Goal: Information Seeking & Learning: Check status

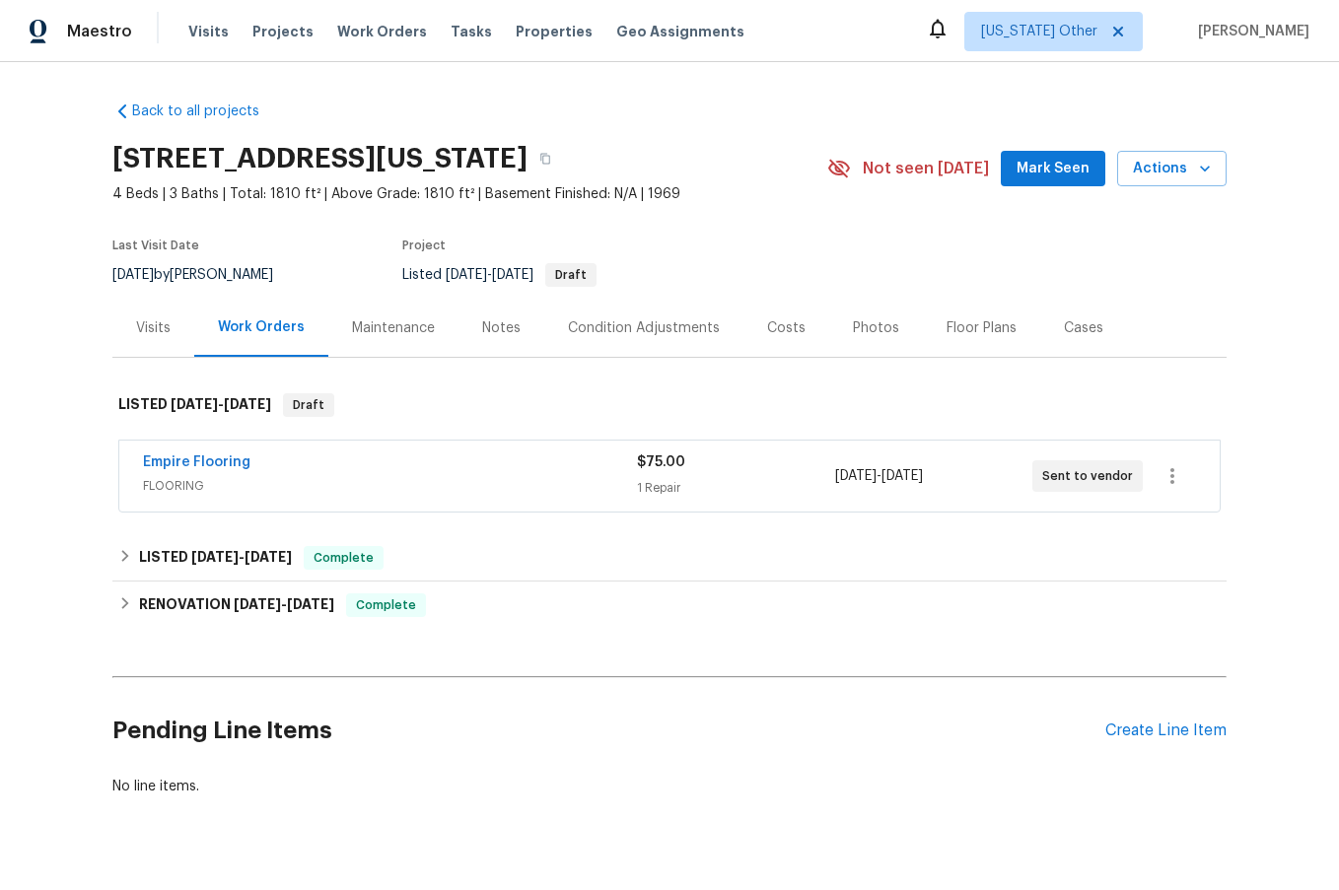
click at [262, 473] on div "Empire Flooring" at bounding box center [390, 465] width 494 height 24
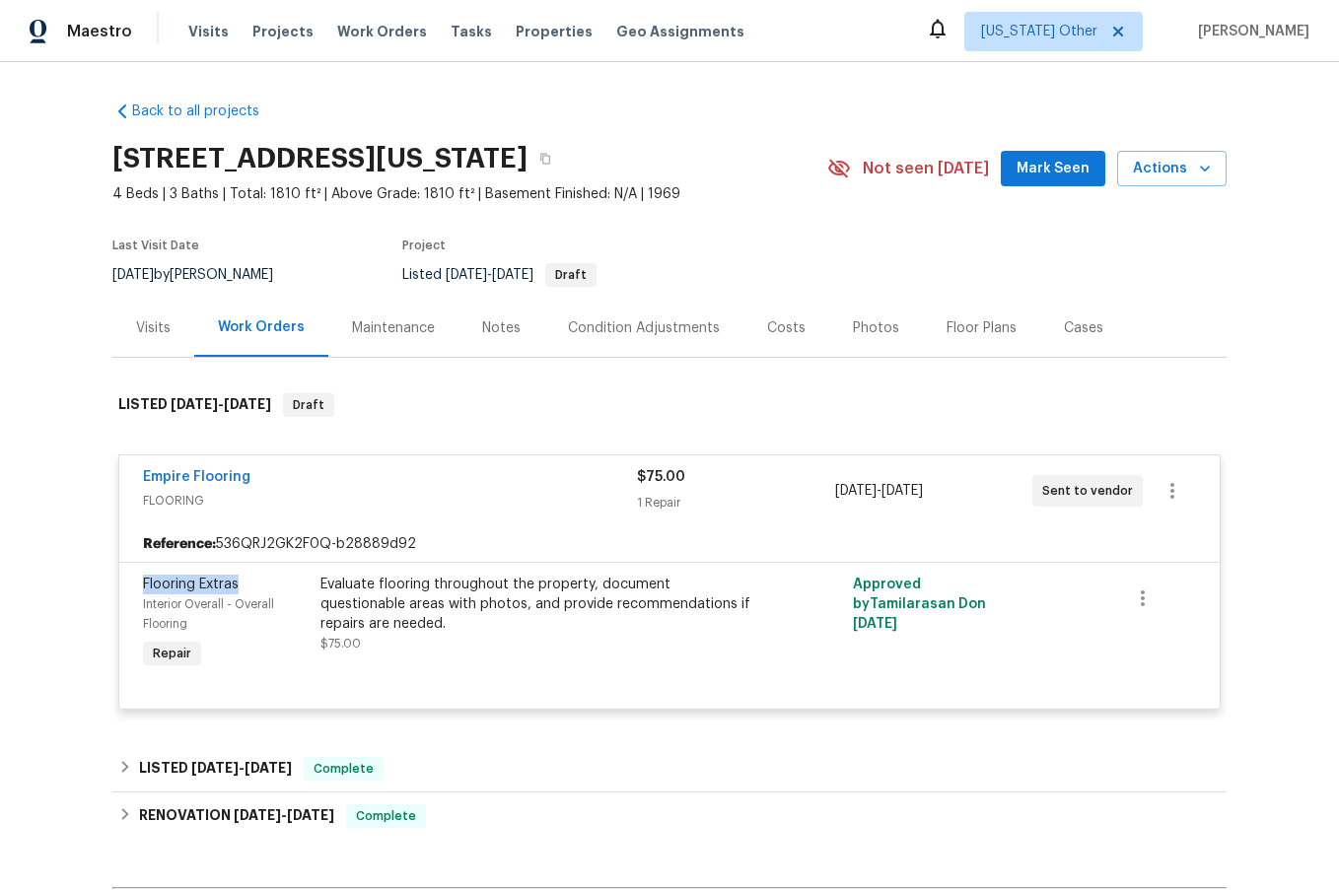
drag, startPoint x: 131, startPoint y: 576, endPoint x: 273, endPoint y: 587, distance: 142.4
click at [273, 587] on div "Flooring Extras Interior Overall - Overall Flooring Repair" at bounding box center [225, 624] width 177 height 110
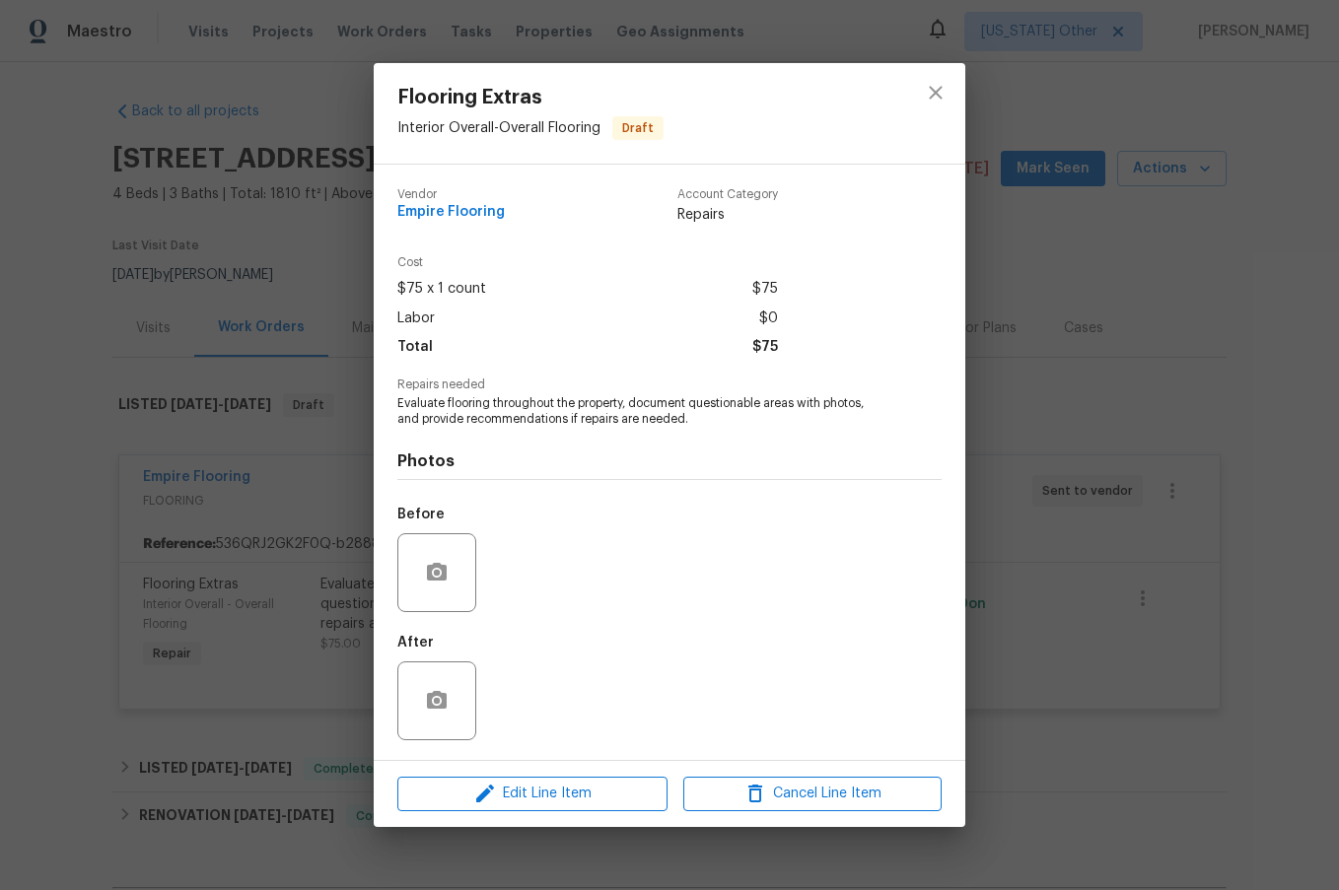
click at [333, 599] on div "Flooring Extras Interior Overall - Overall Flooring Draft Vendor Empire Floorin…" at bounding box center [669, 445] width 1339 height 890
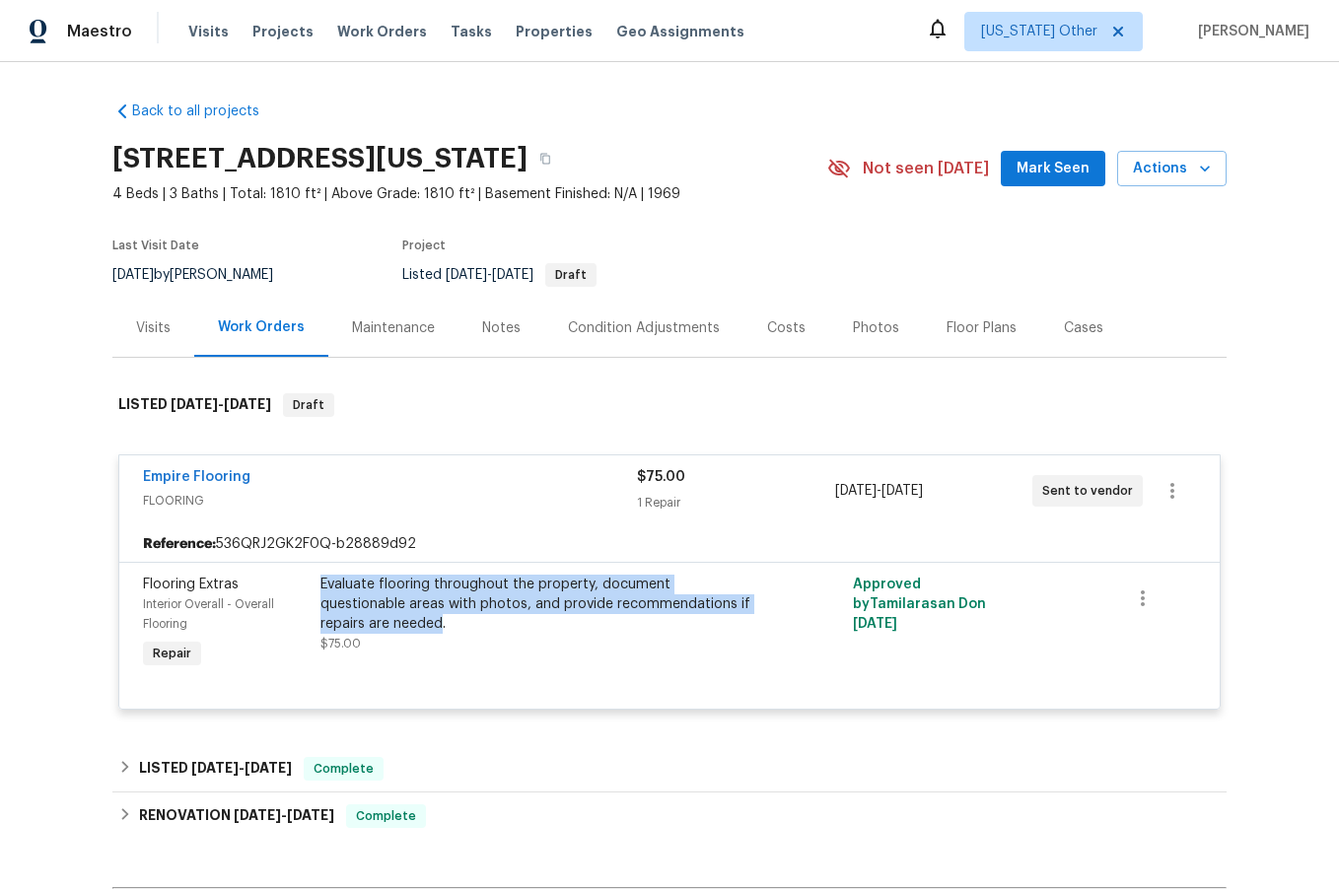
drag, startPoint x: 310, startPoint y: 583, endPoint x: 364, endPoint y: 622, distance: 67.0
click at [364, 622] on div "Evaluate flooring throughout the property, document questionable areas with pho…" at bounding box center [537, 624] width 444 height 110
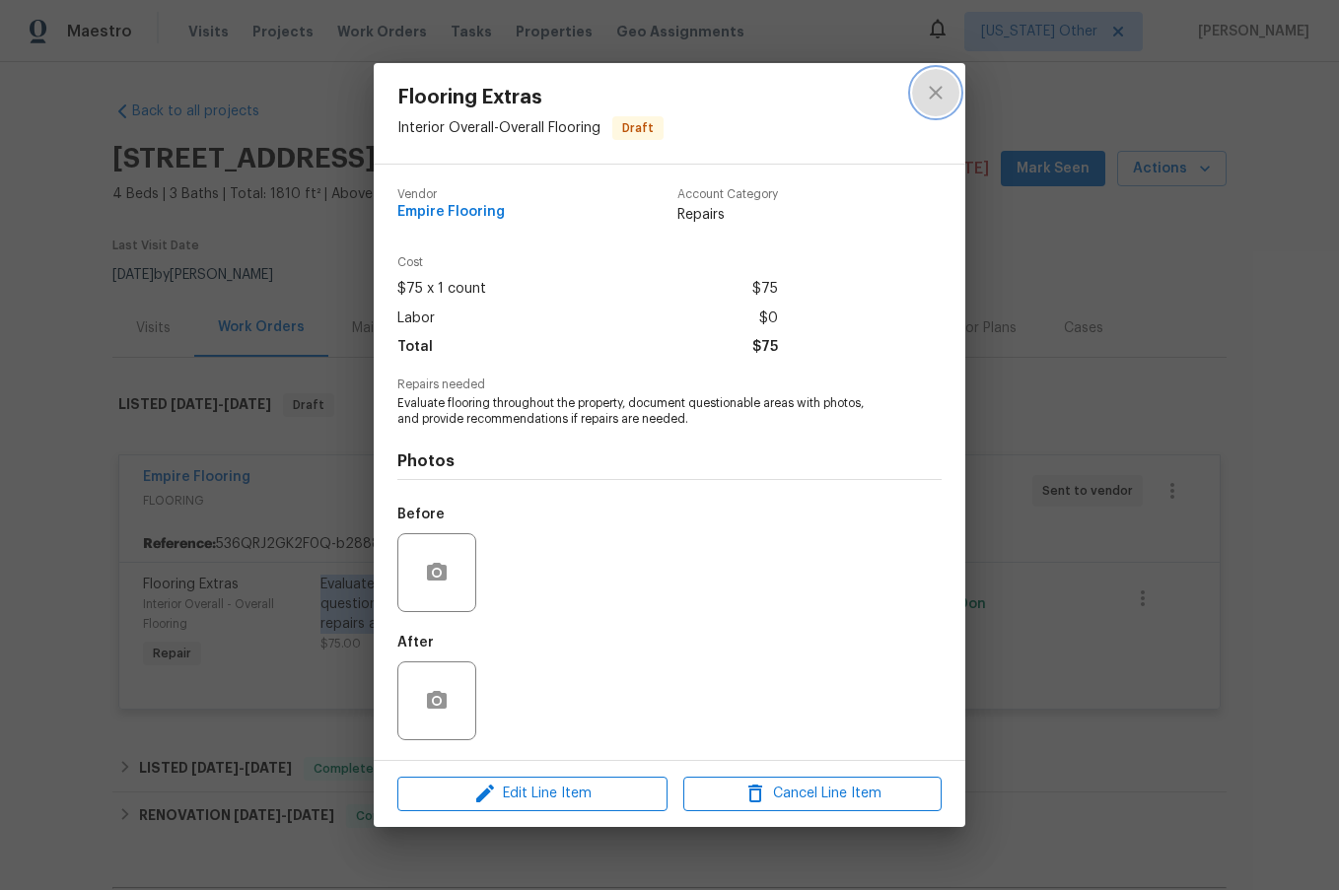
click at [931, 101] on icon "close" at bounding box center [936, 93] width 24 height 24
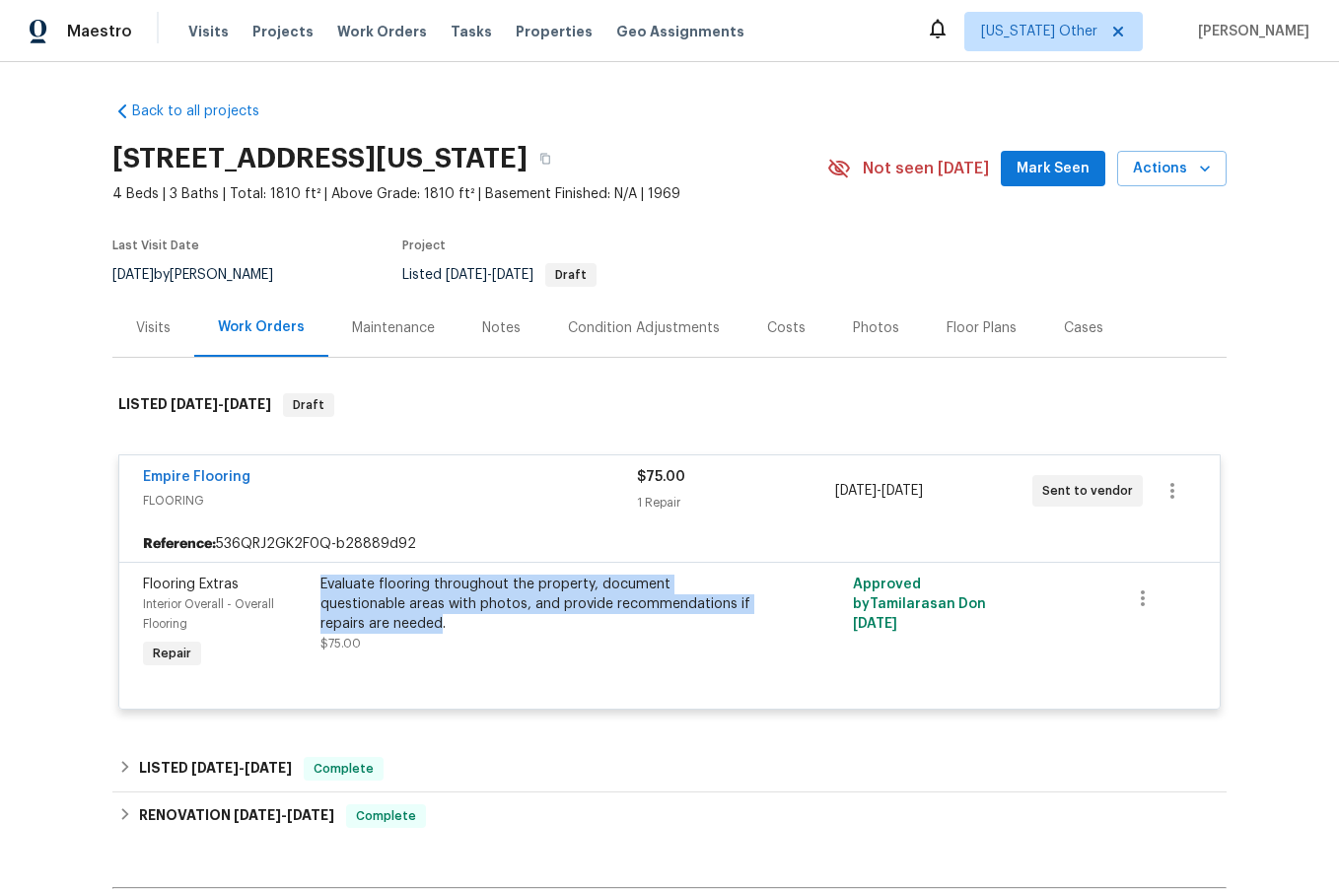
click at [419, 612] on div "Evaluate flooring throughout the property, document questionable areas with pho…" at bounding box center [536, 604] width 432 height 59
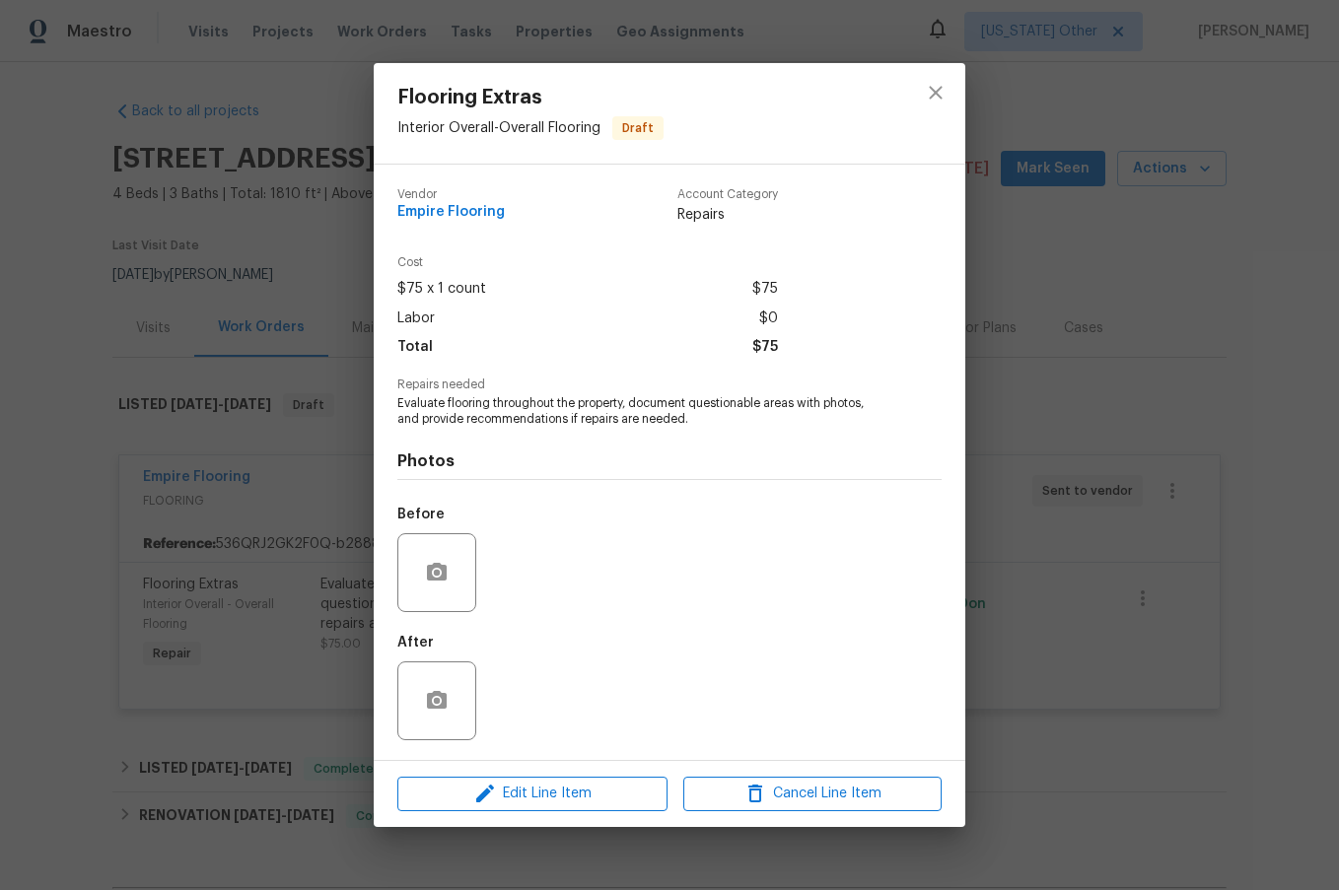
click at [248, 582] on div "Flooring Extras Interior Overall - Overall Flooring Draft Vendor Empire Floorin…" at bounding box center [669, 445] width 1339 height 890
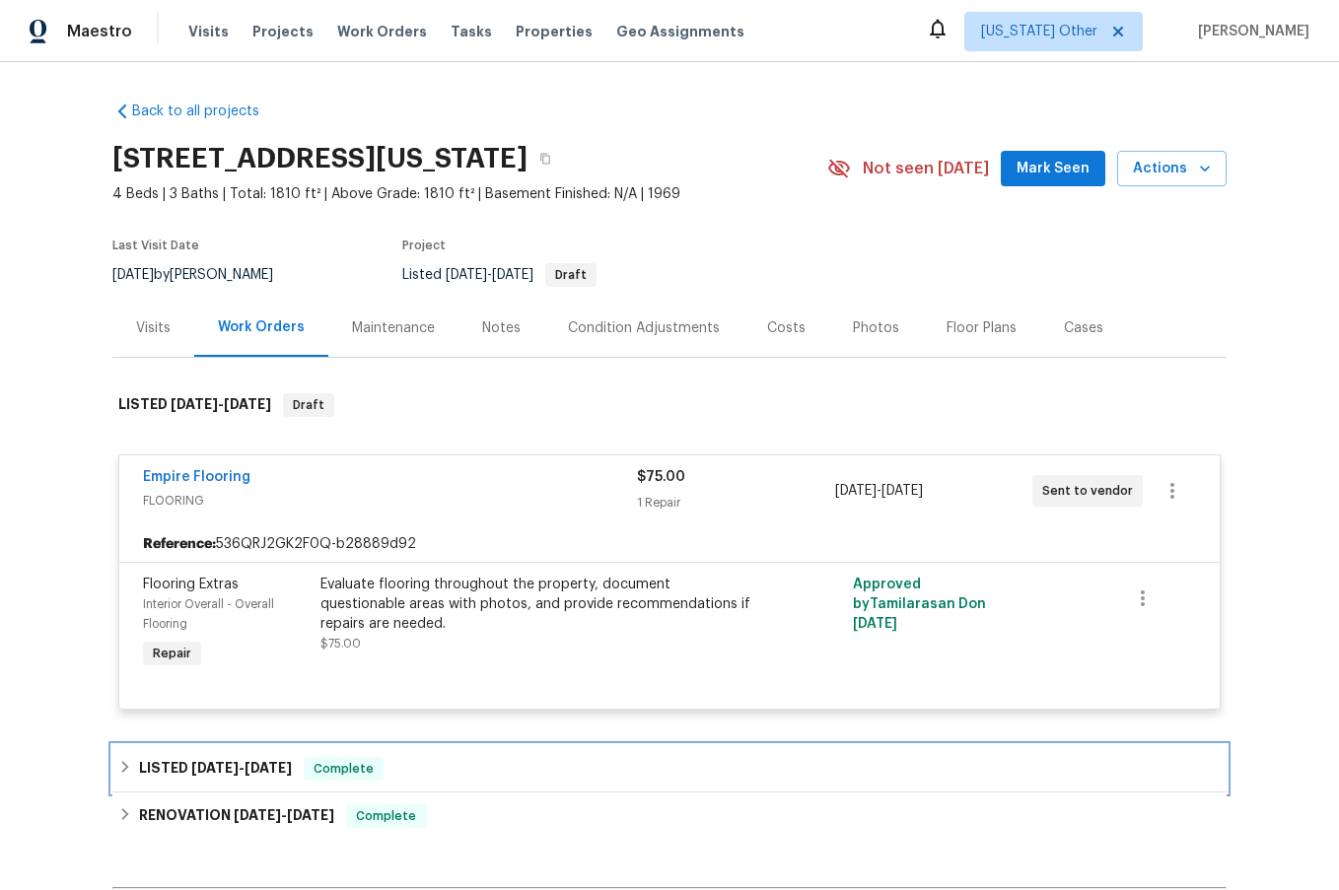
click at [148, 783] on div "LISTED [DATE] - [DATE] Complete" at bounding box center [669, 768] width 1114 height 47
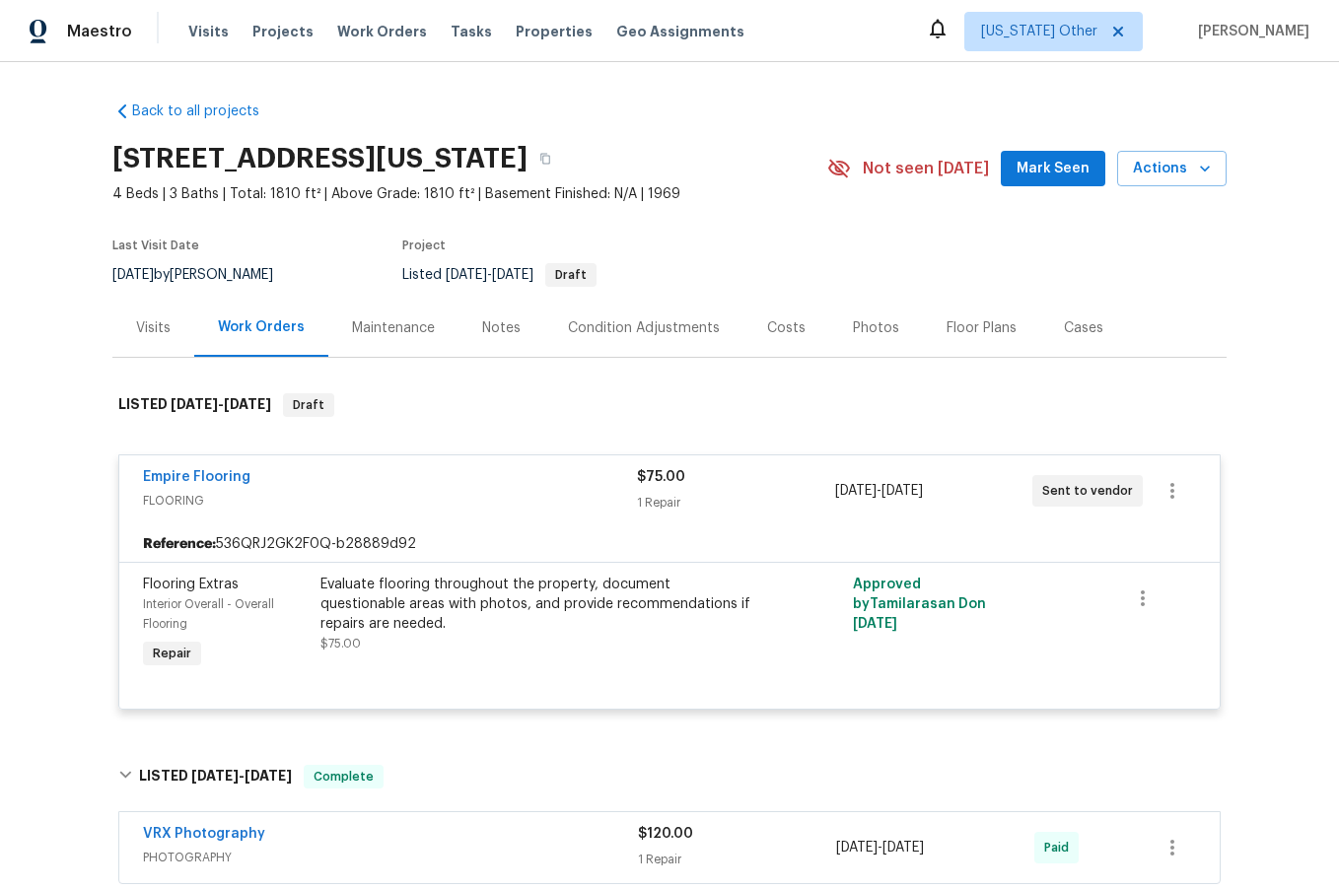
click at [494, 325] on div "Notes" at bounding box center [501, 328] width 38 height 20
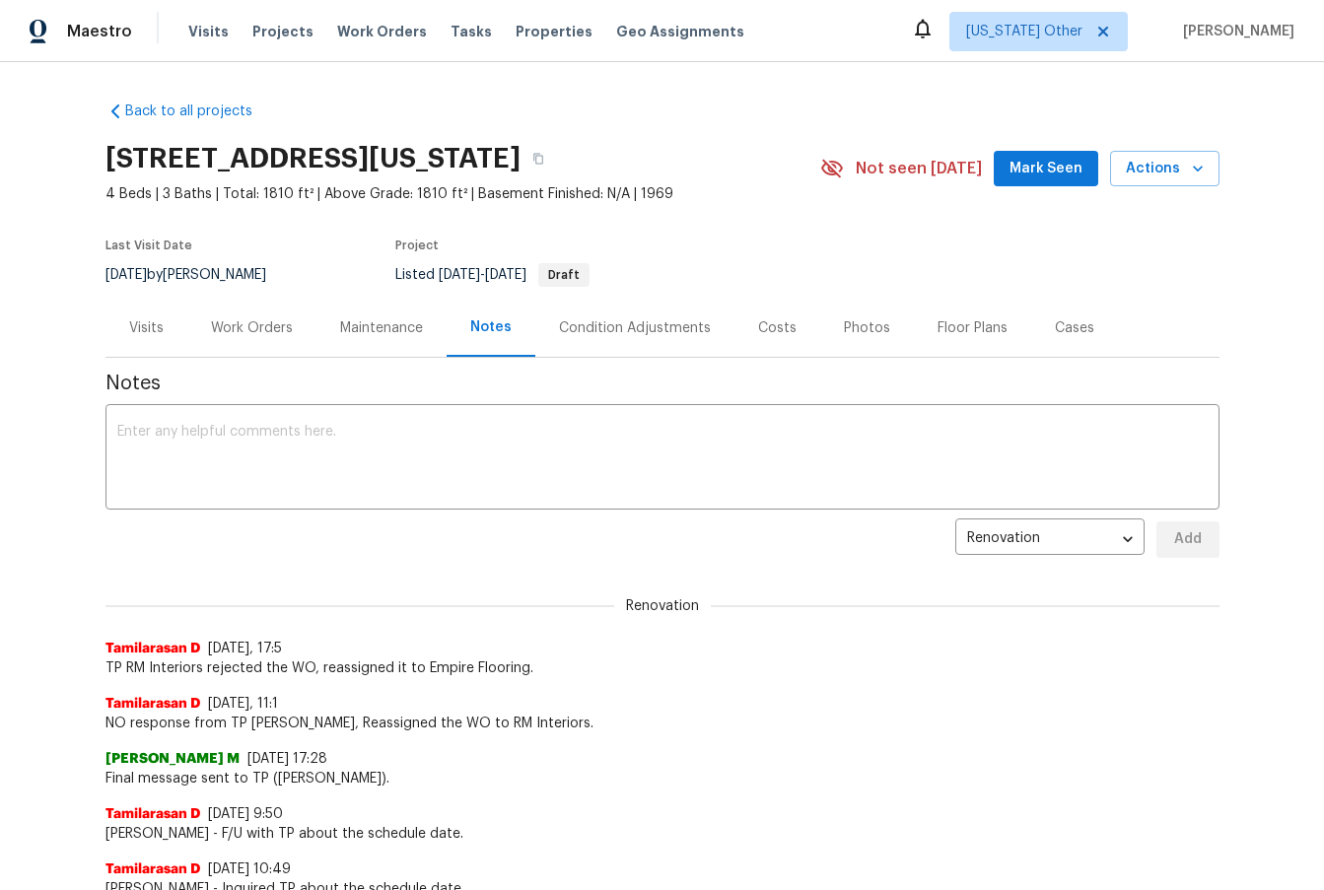
click at [1055, 334] on div "Cases" at bounding box center [1074, 328] width 39 height 20
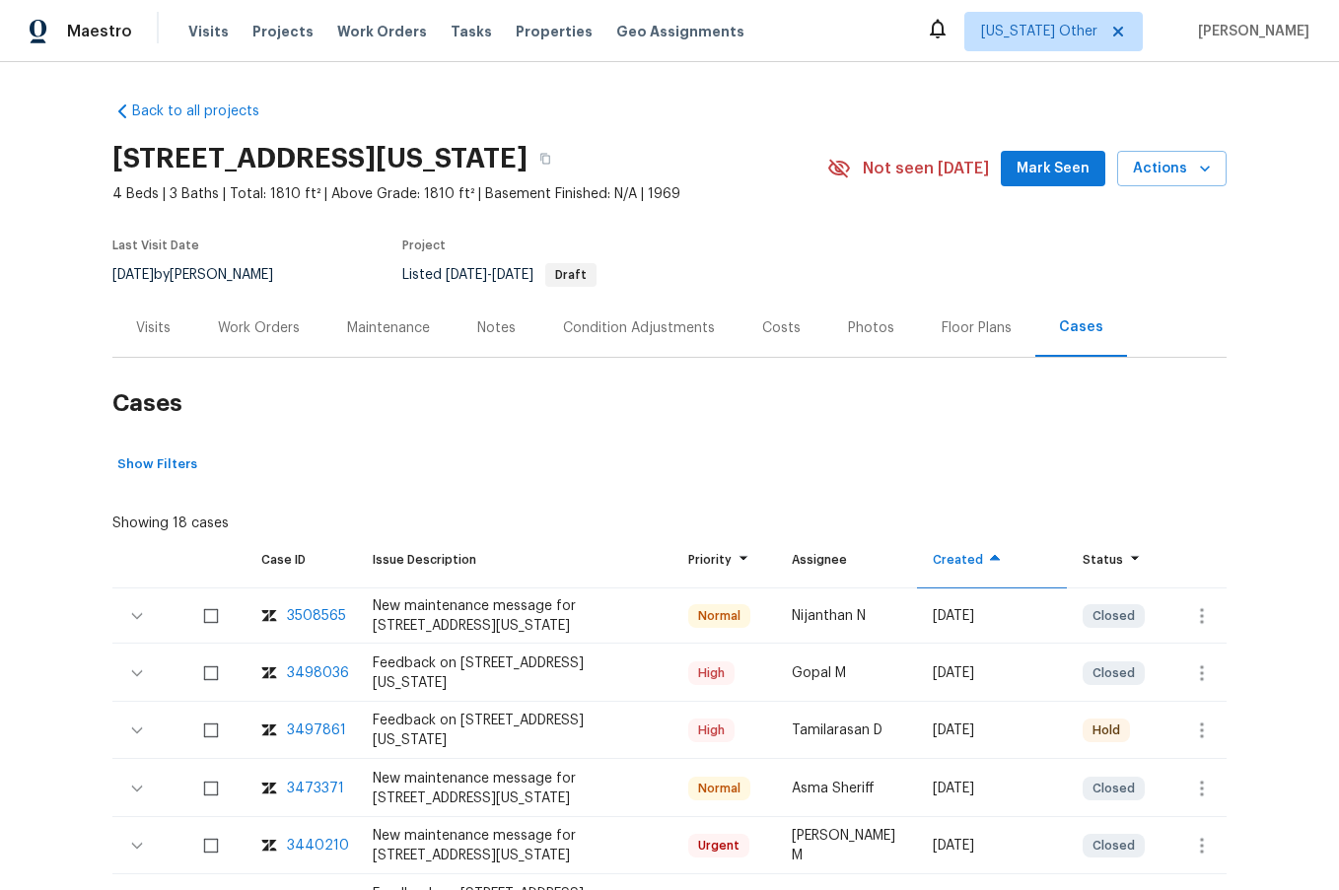
click at [351, 336] on div "Maintenance" at bounding box center [388, 328] width 83 height 20
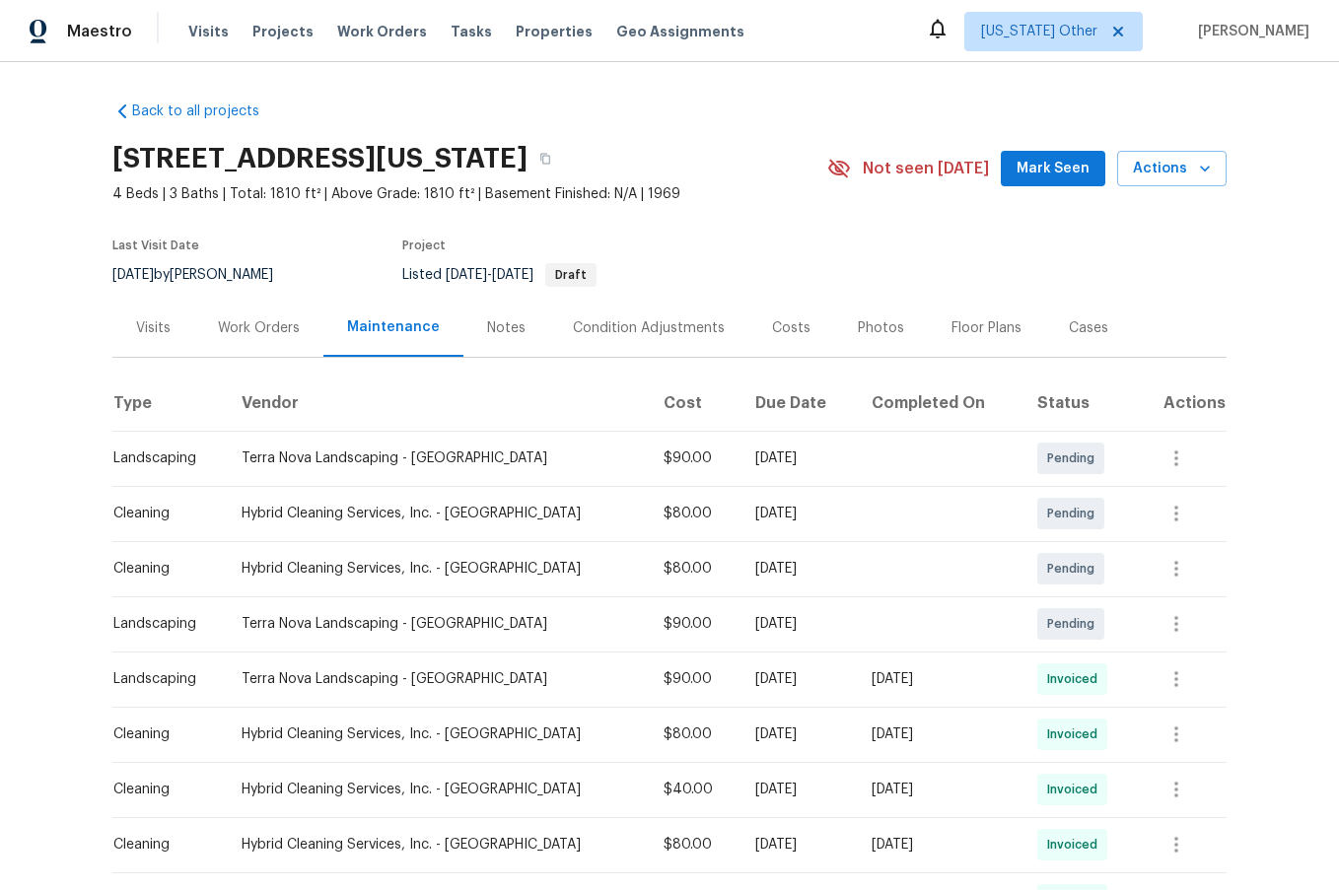
click at [238, 346] on div "Work Orders" at bounding box center [258, 328] width 129 height 58
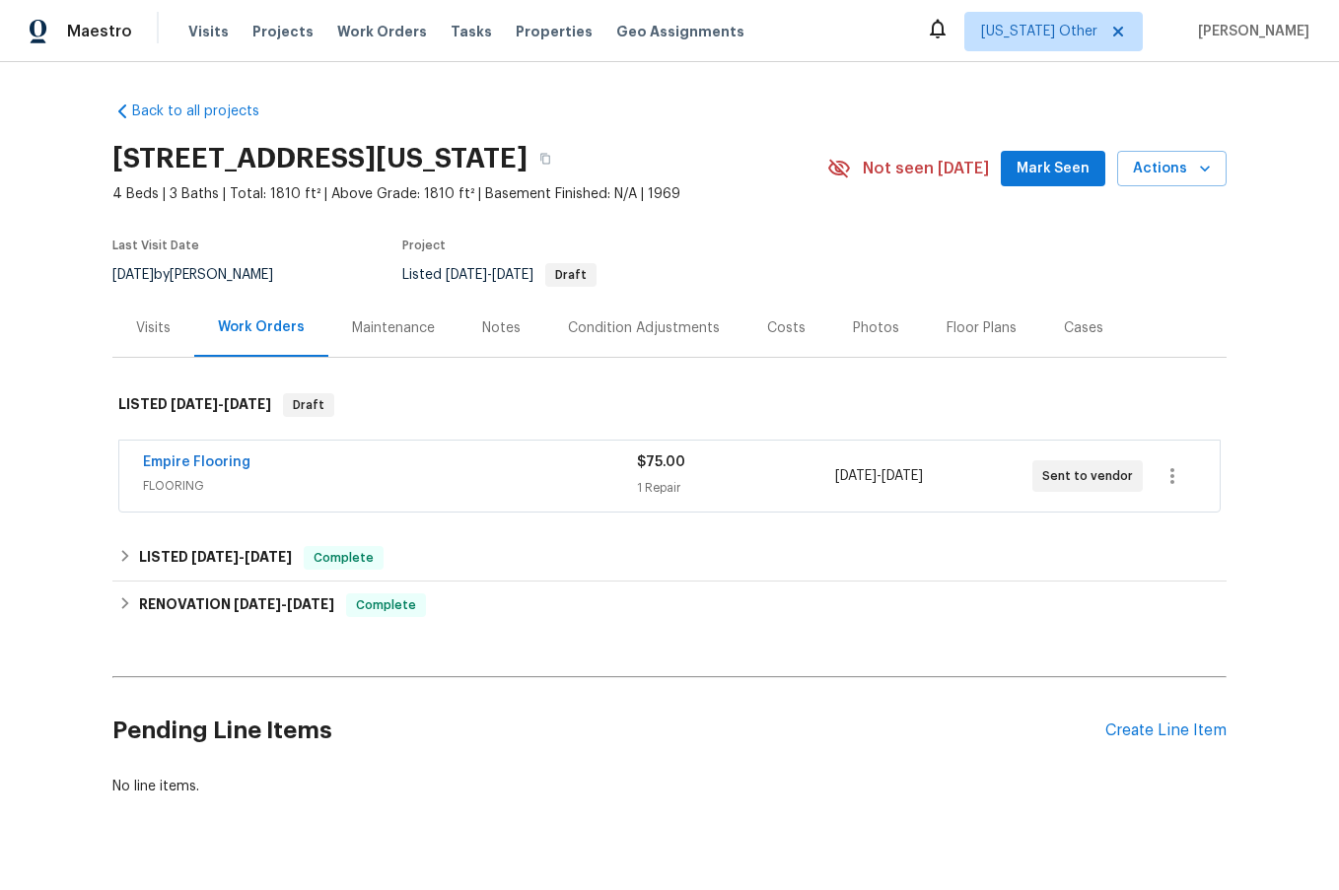
click at [173, 470] on span "Empire Flooring" at bounding box center [196, 463] width 107 height 20
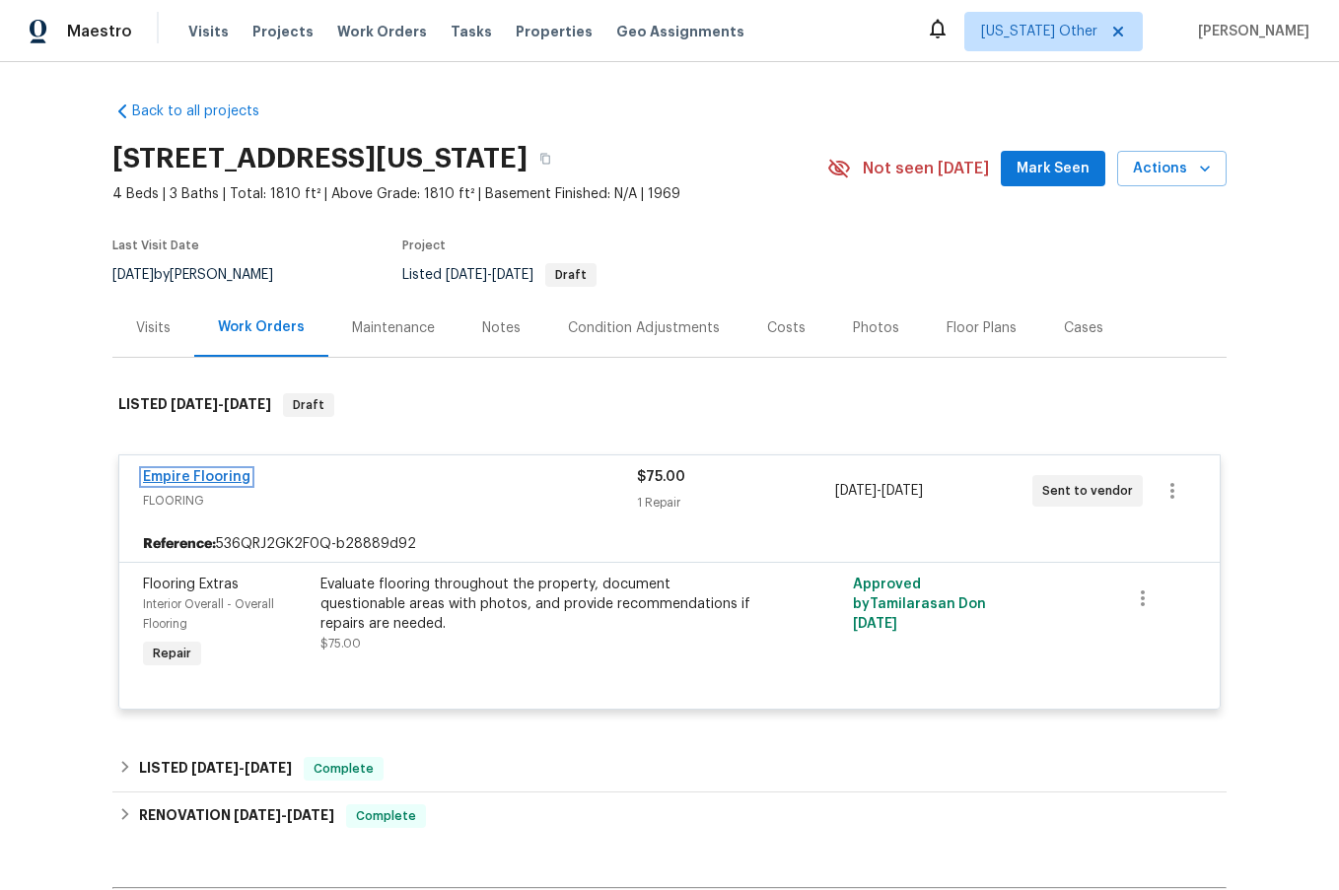
click at [237, 480] on link "Empire Flooring" at bounding box center [196, 477] width 107 height 14
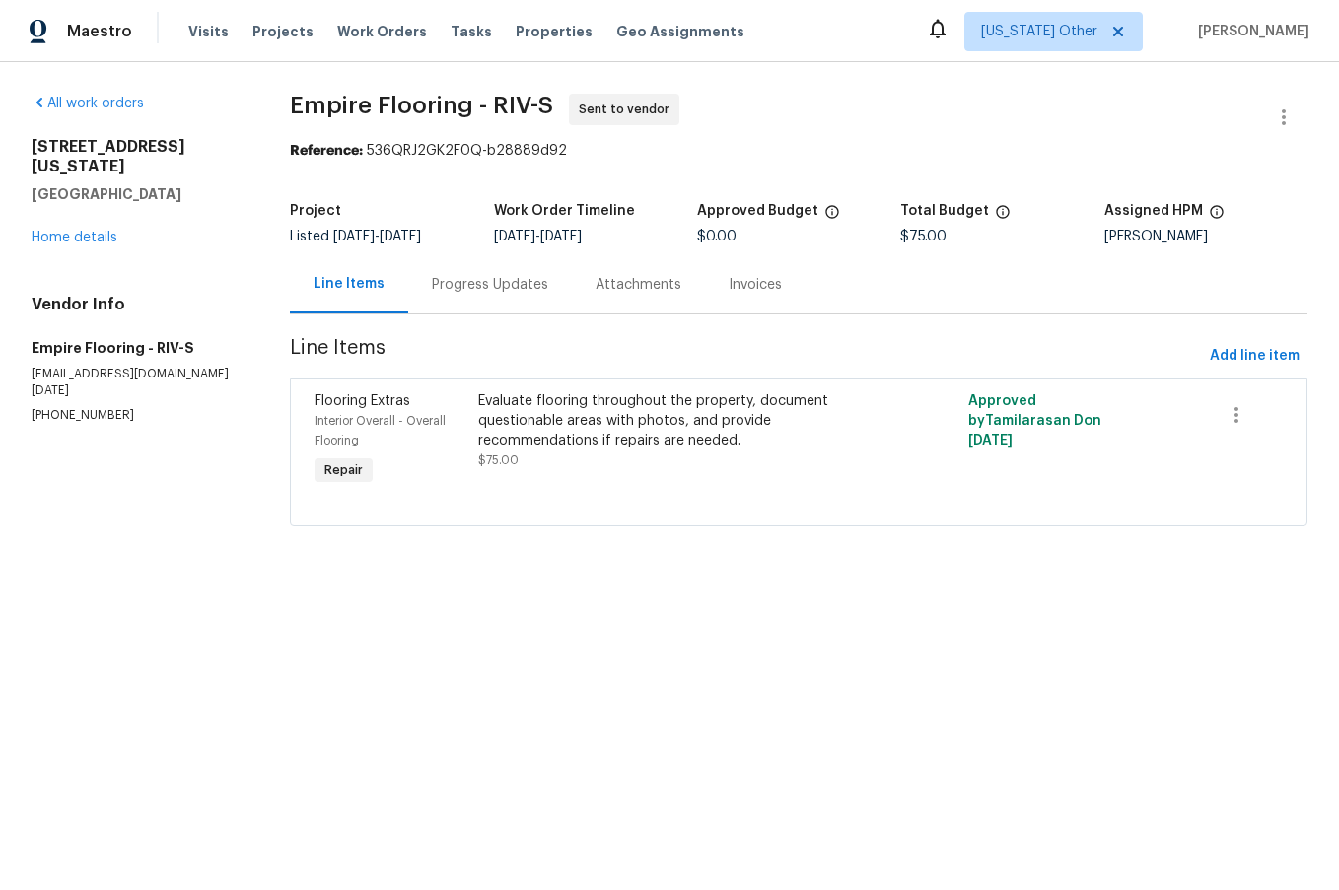
click at [490, 286] on div "Progress Updates" at bounding box center [490, 285] width 116 height 20
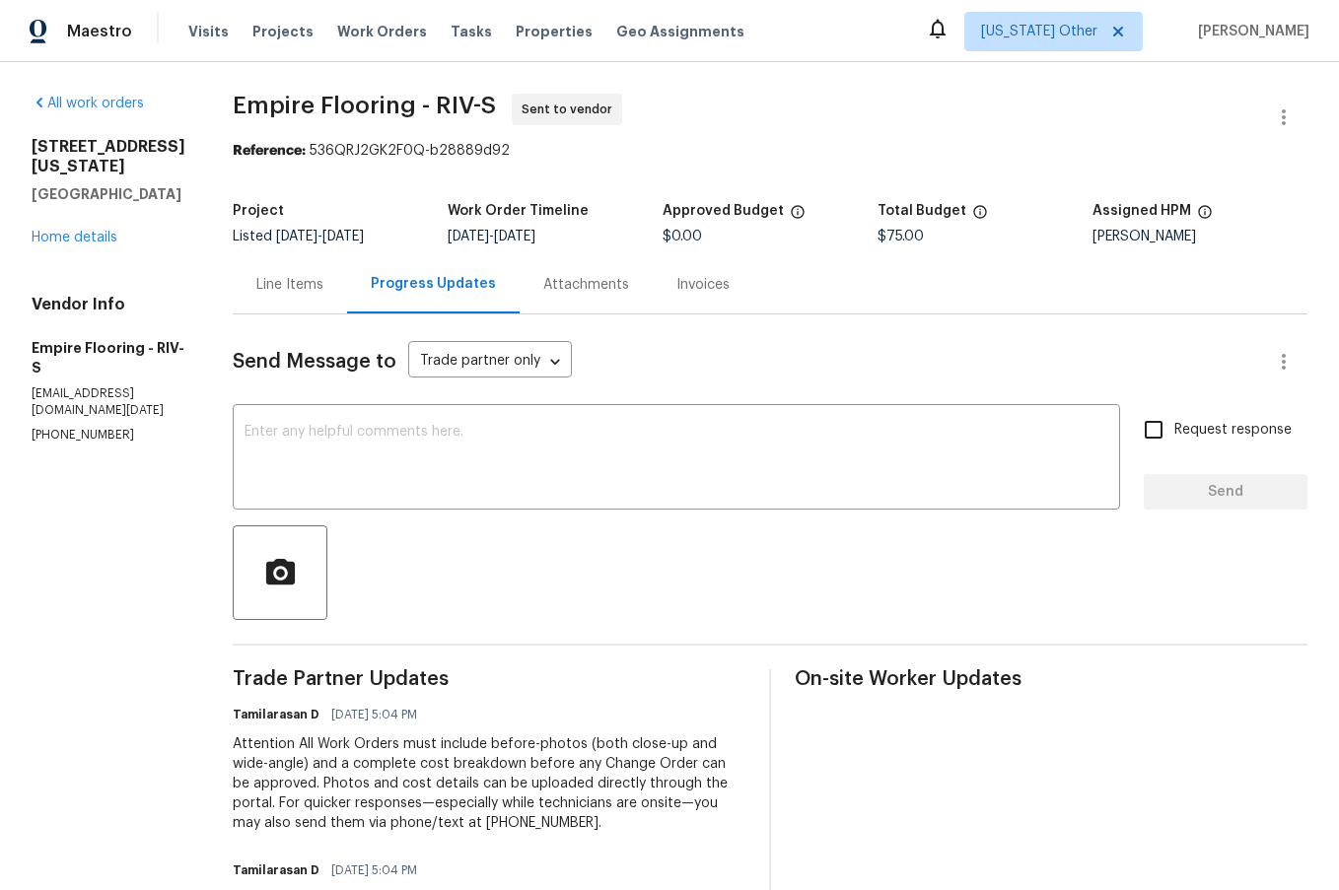
click at [335, 298] on div "Line Items" at bounding box center [290, 284] width 114 height 58
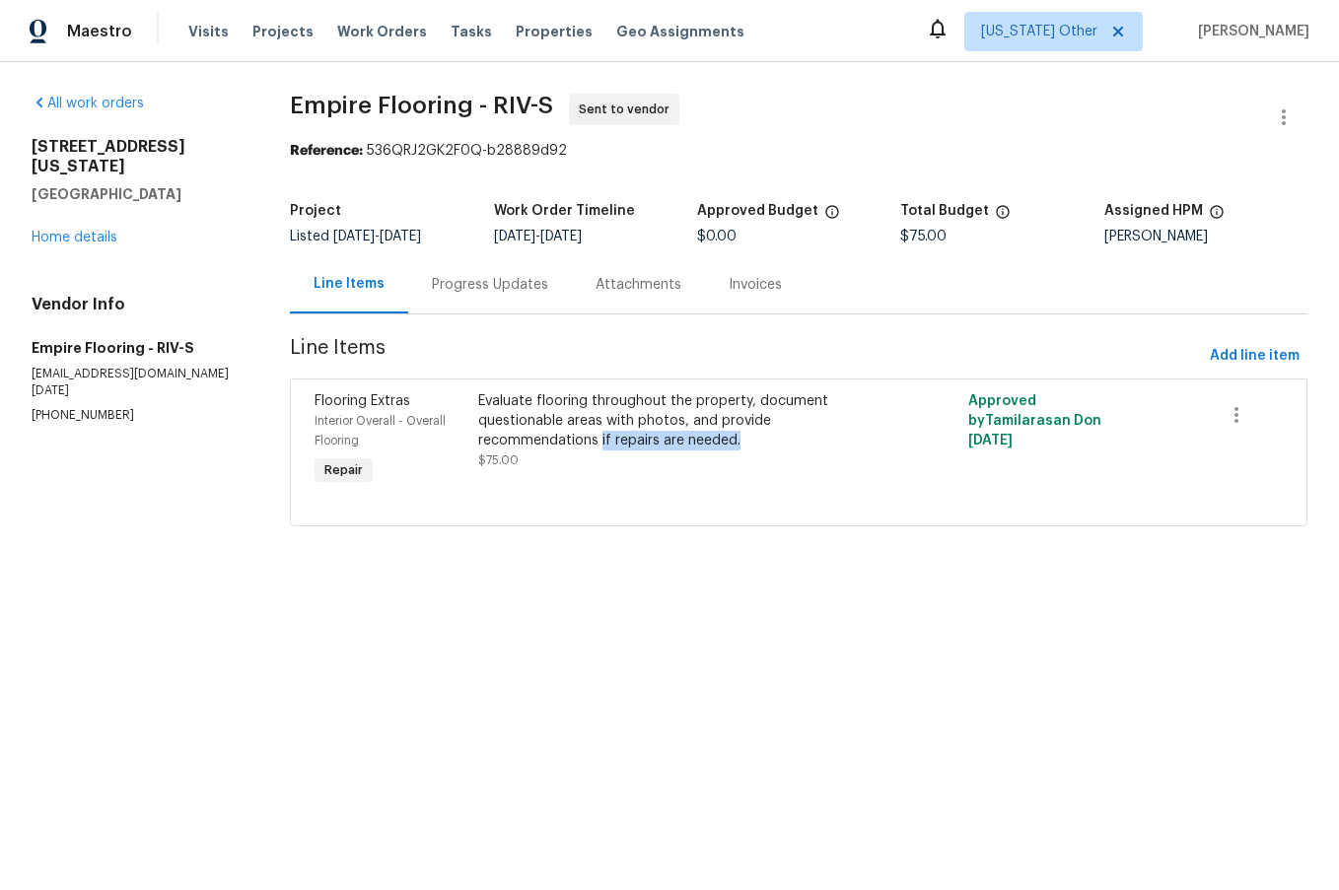
drag, startPoint x: 595, startPoint y: 448, endPoint x: 738, endPoint y: 447, distance: 143.0
click at [738, 447] on div "Evaluate flooring throughout the property, document questionable areas with pho…" at bounding box center [676, 420] width 396 height 59
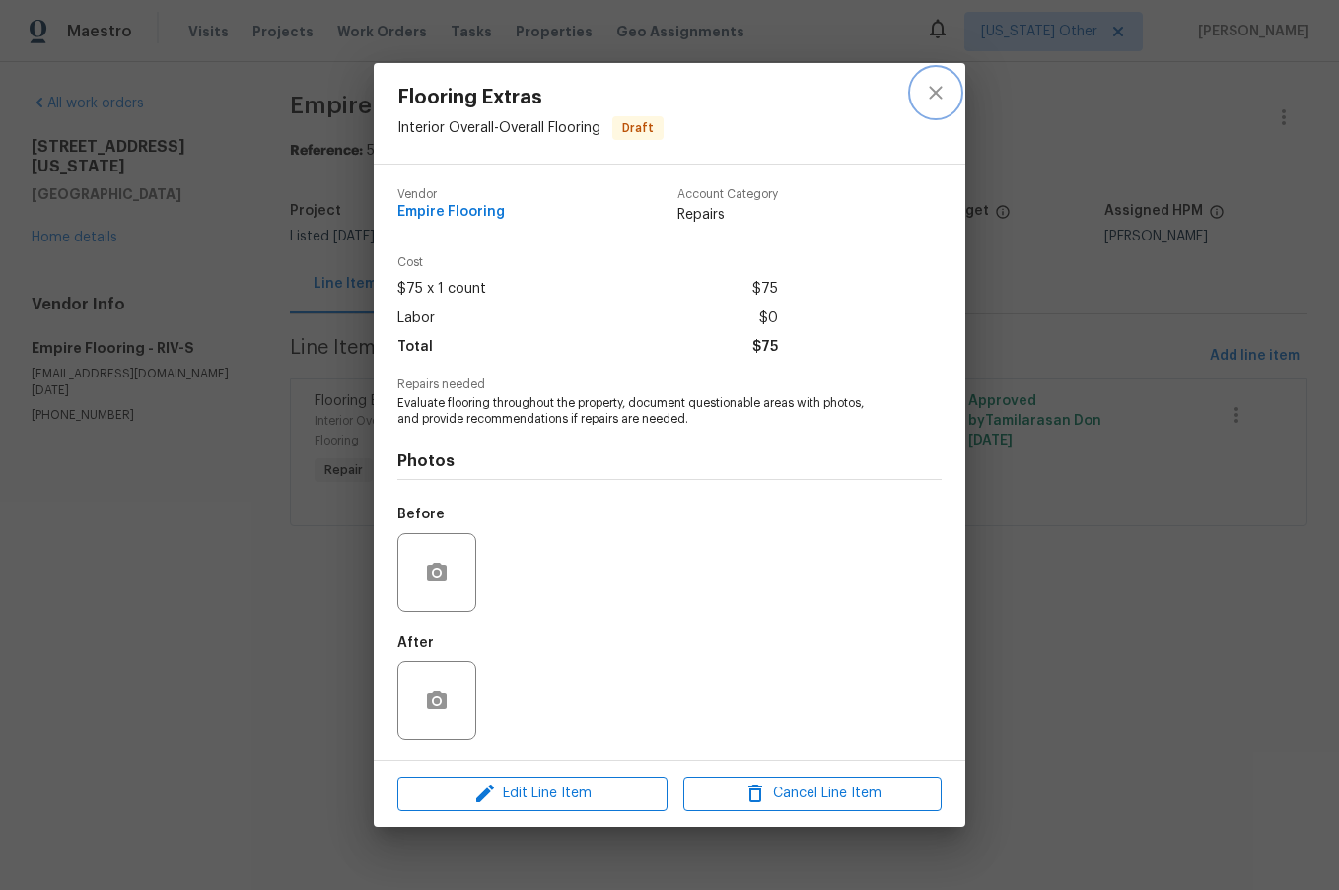
click at [941, 99] on icon "close" at bounding box center [936, 93] width 24 height 24
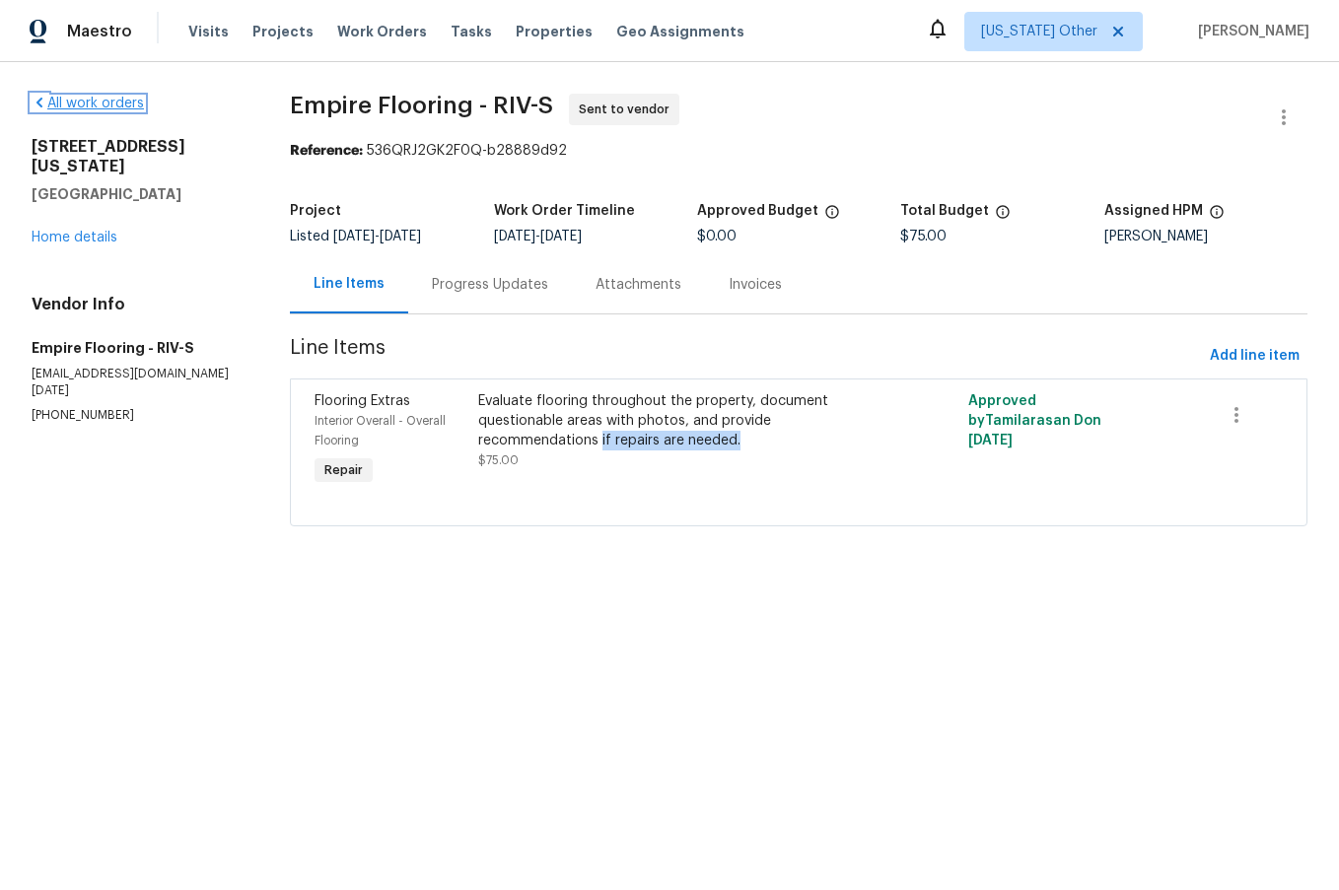
click at [78, 105] on link "All work orders" at bounding box center [88, 104] width 112 height 14
